Goal: Find specific page/section: Find specific page/section

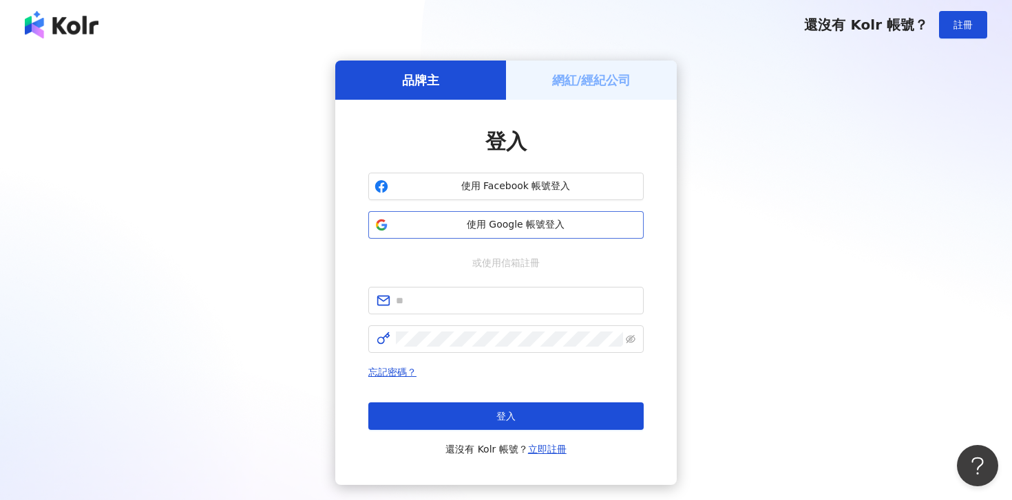
click at [526, 215] on button "使用 Google 帳號登入" at bounding box center [505, 225] width 275 height 28
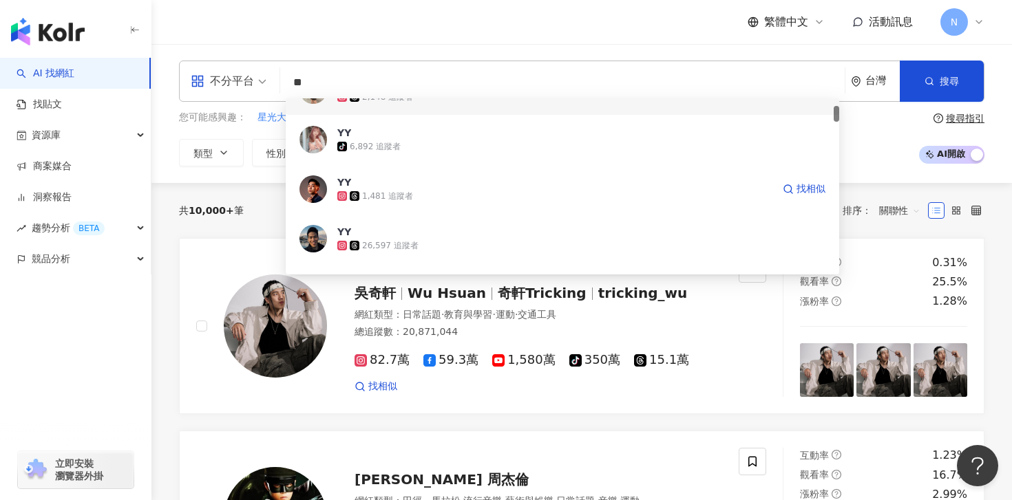
scroll to position [85, 0]
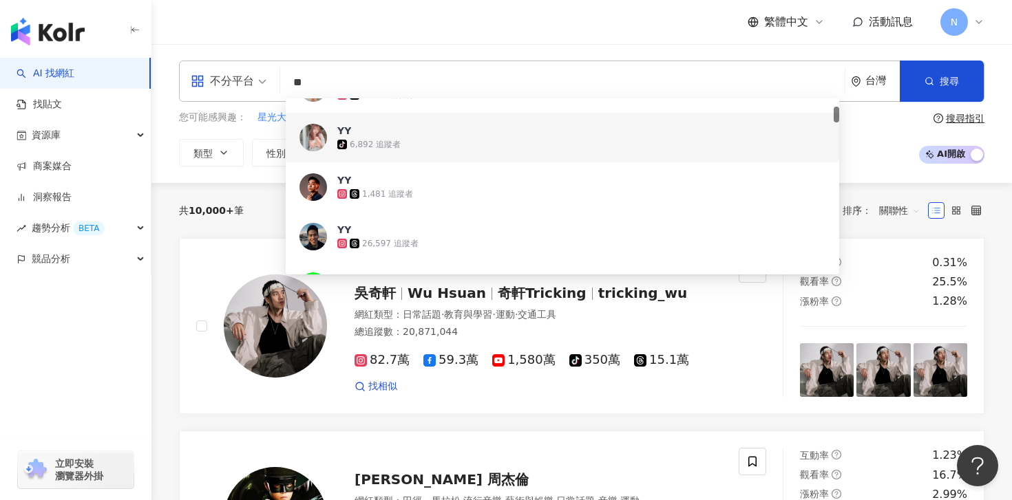
type input "**"
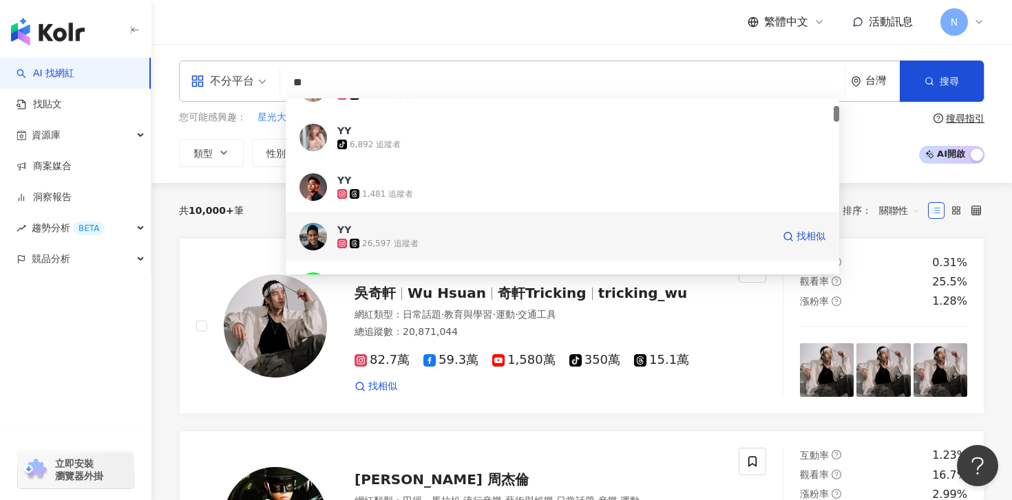
scroll to position [0, 0]
